Goal: Task Accomplishment & Management: Manage account settings

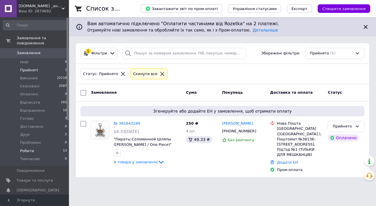
click at [43, 147] on li "Робити 13" at bounding box center [35, 151] width 70 height 8
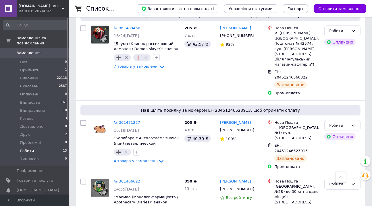
scroll to position [433, 0]
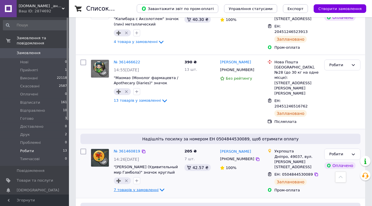
click at [144, 188] on span "7 товарів у замовленні" at bounding box center [136, 190] width 45 height 4
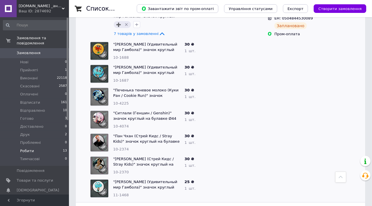
scroll to position [563, 0]
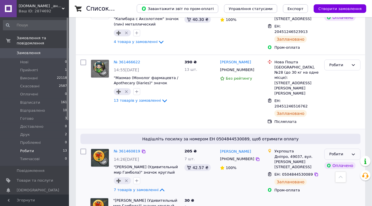
drag, startPoint x: 339, startPoint y: 104, endPoint x: 350, endPoint y: 111, distance: 13.5
click at [339, 152] on div "Робити" at bounding box center [339, 155] width 20 height 6
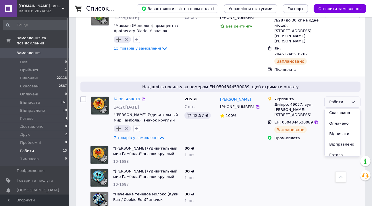
scroll to position [52, 0]
click at [339, 120] on li "Готово" at bounding box center [343, 125] width 36 height 11
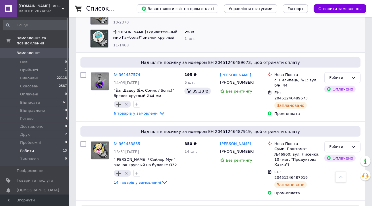
scroll to position [147, 0]
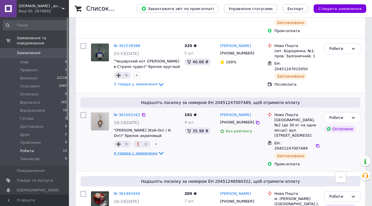
drag, startPoint x: 142, startPoint y: 145, endPoint x: 146, endPoint y: 142, distance: 4.9
click at [142, 150] on div "4 товара у замовленні" at bounding box center [147, 153] width 66 height 7
drag, startPoint x: 152, startPoint y: 139, endPoint x: 161, endPoint y: 137, distance: 9.1
click at [158, 150] on icon at bounding box center [161, 153] width 7 height 7
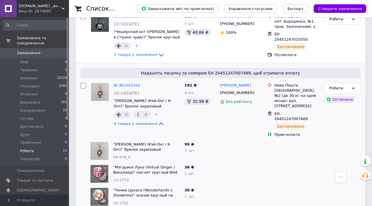
scroll to position [226, 0]
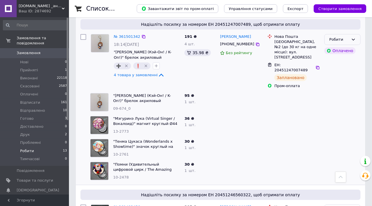
click at [348, 34] on div "Робити" at bounding box center [342, 39] width 36 height 11
click at [346, 57] on li "Готово" at bounding box center [343, 62] width 36 height 11
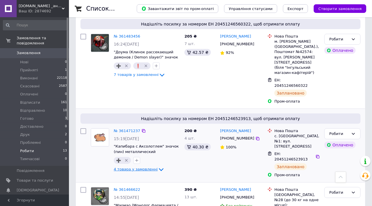
click at [158, 167] on icon at bounding box center [161, 170] width 7 height 7
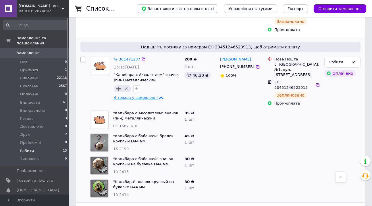
scroll to position [475, 0]
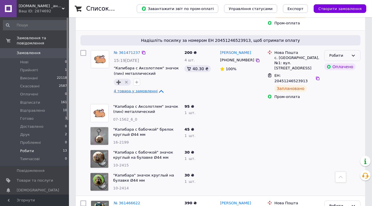
click at [353, 53] on icon at bounding box center [353, 55] width 5 height 5
click at [341, 74] on li "Готово" at bounding box center [343, 79] width 36 height 11
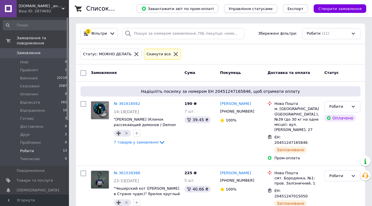
scroll to position [754, 0]
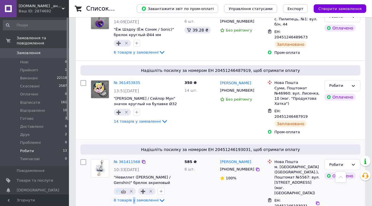
click at [132, 198] on div "8 товарів у замовленні" at bounding box center [147, 201] width 66 height 7
click at [148, 198] on div "8 товарів у замовленні" at bounding box center [147, 201] width 66 height 7
click at [152, 198] on span "8 товарів у замовленні" at bounding box center [136, 200] width 45 height 4
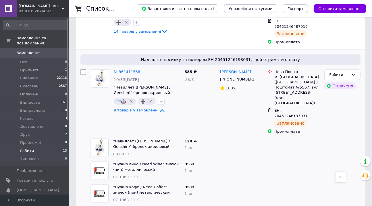
scroll to position [807, 0]
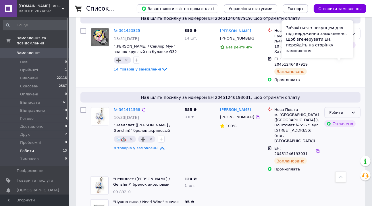
click at [355, 111] on icon at bounding box center [353, 113] width 5 height 5
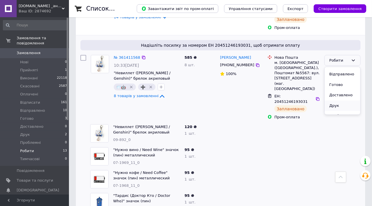
scroll to position [52, 0]
click at [344, 78] on li "Готово" at bounding box center [343, 83] width 36 height 11
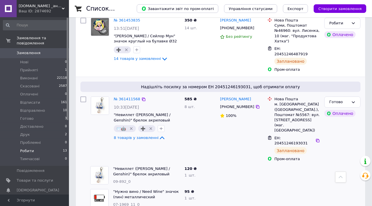
scroll to position [147, 0]
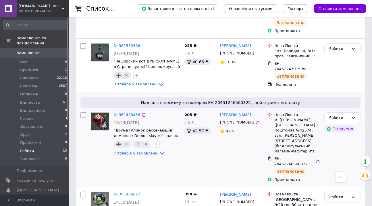
click at [142, 150] on div "7 товарів у замовленні" at bounding box center [147, 153] width 66 height 7
click at [159, 150] on icon at bounding box center [162, 153] width 7 height 7
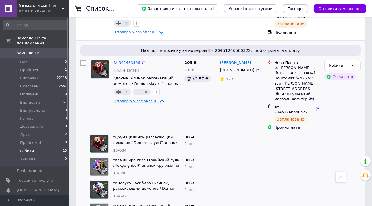
scroll to position [200, 0]
click at [345, 63] on div "Робити" at bounding box center [339, 66] width 20 height 6
click at [345, 84] on li "Готово" at bounding box center [343, 89] width 36 height 11
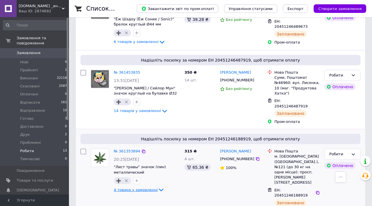
click at [158, 187] on icon at bounding box center [161, 190] width 7 height 7
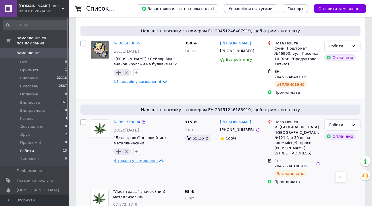
scroll to position [667, 0]
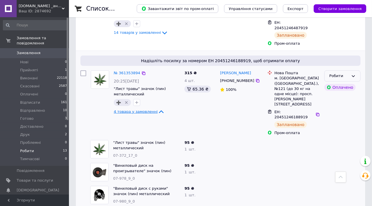
click at [360, 71] on div "Робити" at bounding box center [342, 76] width 36 height 11
click at [343, 94] on li "Готово" at bounding box center [343, 99] width 36 height 11
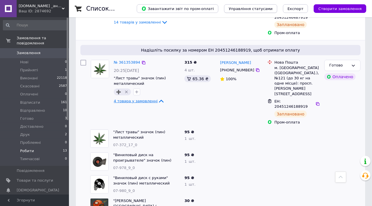
scroll to position [275, 0]
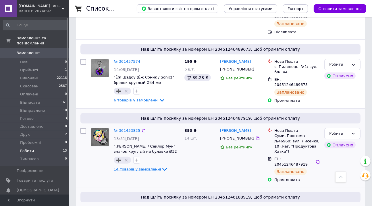
drag, startPoint x: 136, startPoint y: 140, endPoint x: 142, endPoint y: 139, distance: 6.1
click at [136, 167] on span "14 товарів у замовленні" at bounding box center [137, 169] width 47 height 4
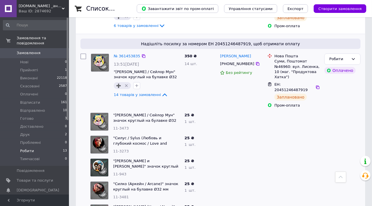
scroll to position [327, 0]
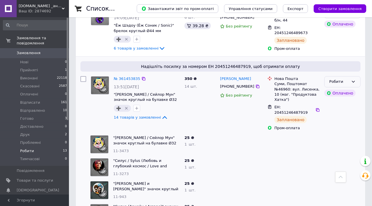
click at [355, 80] on icon at bounding box center [353, 82] width 5 height 5
click at [342, 126] on li "Готово" at bounding box center [343, 131] width 36 height 11
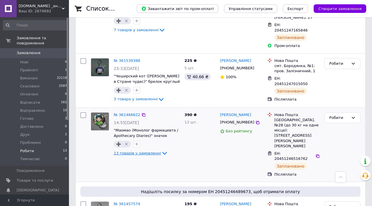
click at [148, 151] on span "13 товарів у замовленні" at bounding box center [137, 153] width 47 height 4
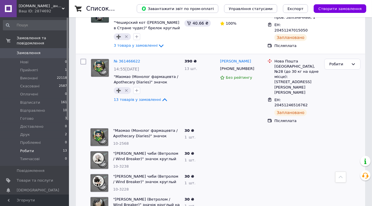
scroll to position [159, 0]
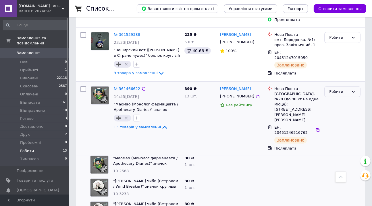
click at [350, 86] on div "Робити" at bounding box center [342, 91] width 36 height 11
click at [343, 110] on li "Готово" at bounding box center [343, 115] width 36 height 11
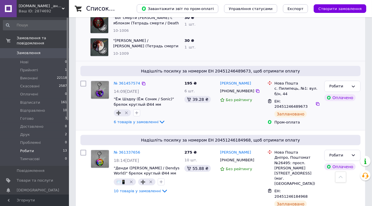
scroll to position [557, 0]
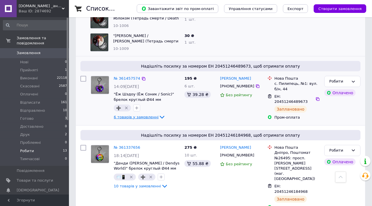
click at [159, 114] on icon at bounding box center [162, 117] width 7 height 7
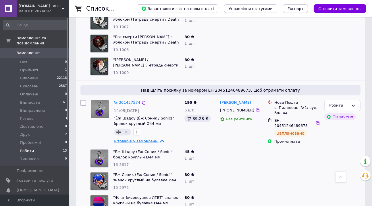
scroll to position [531, 0]
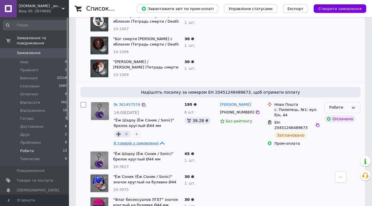
click at [356, 102] on div "Робити" at bounding box center [342, 107] width 36 height 11
click at [343, 110] on li "Готово" at bounding box center [343, 115] width 36 height 11
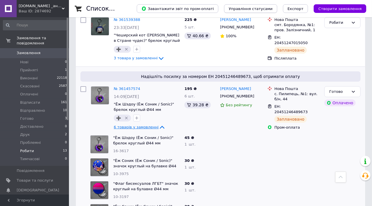
scroll to position [378, 0]
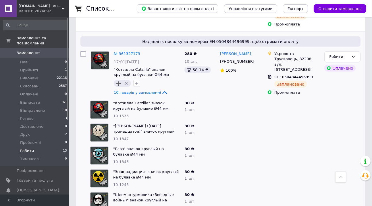
scroll to position [503, 0]
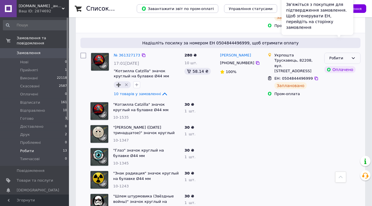
click at [356, 53] on div "Робити" at bounding box center [342, 58] width 36 height 11
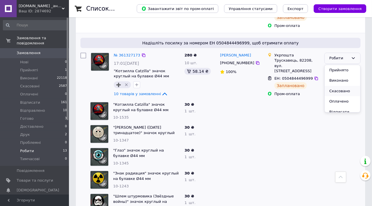
scroll to position [52, 0]
drag, startPoint x: 345, startPoint y: 55, endPoint x: 329, endPoint y: 63, distance: 18.8
click at [345, 76] on li "Готово" at bounding box center [343, 81] width 36 height 11
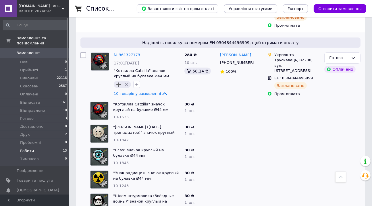
scroll to position [147, 0]
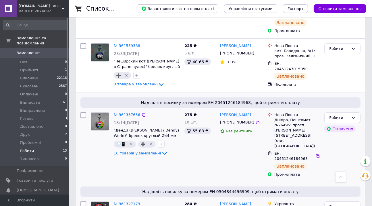
click at [143, 145] on div "№ 361337656 18:14[DATE] "Денди ([PERSON_NAME] / Dendys World)" брелок круглый Ø…" at bounding box center [146, 134] width 71 height 49
click at [157, 138] on div "№ 361337656 18:14[DATE] "Денди ([PERSON_NAME] / Dendys World)" брелок круглый Ø…" at bounding box center [146, 134] width 71 height 49
drag, startPoint x: 156, startPoint y: 140, endPoint x: 179, endPoint y: 130, distance: 25.0
click at [161, 150] on icon at bounding box center [164, 153] width 7 height 7
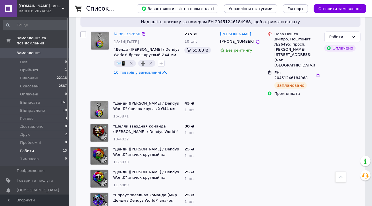
scroll to position [226, 0]
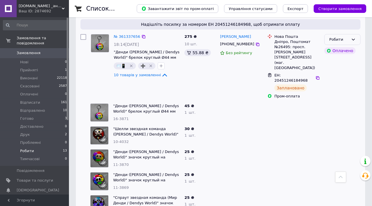
click at [342, 37] on div "Робити" at bounding box center [339, 40] width 20 height 6
click at [341, 57] on li "Готово" at bounding box center [343, 62] width 36 height 11
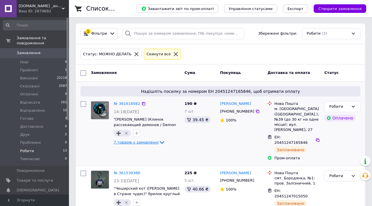
click at [159, 140] on icon at bounding box center [162, 142] width 7 height 7
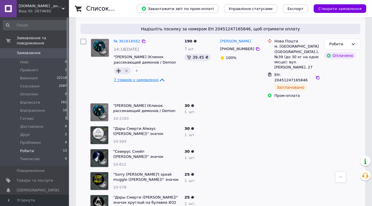
scroll to position [72, 0]
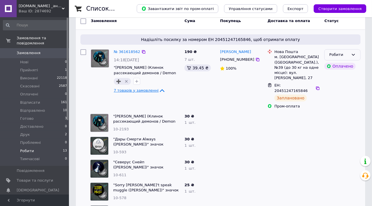
click at [349, 52] on div "Робити" at bounding box center [342, 54] width 36 height 11
click at [343, 76] on li "Готово" at bounding box center [343, 78] width 36 height 11
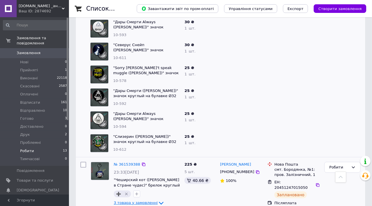
click at [158, 200] on icon at bounding box center [161, 203] width 7 height 7
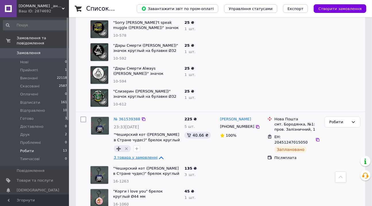
scroll to position [258, 0]
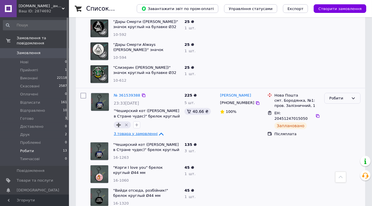
click at [350, 93] on div "Робити" at bounding box center [342, 98] width 36 height 11
click at [348, 116] on li "Готово" at bounding box center [343, 121] width 36 height 11
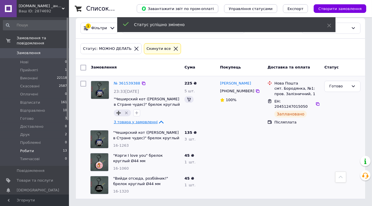
scroll to position [24, 0]
